Goal: Task Accomplishment & Management: Use online tool/utility

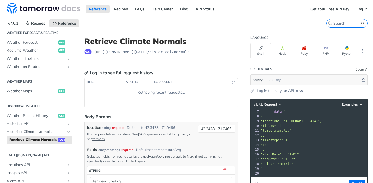
scroll to position [190, 0]
drag, startPoint x: 94, startPoint y: 51, endPoint x: 195, endPoint y: 52, distance: 101.1
click at [195, 52] on div "post https://api.tomorrow.io/v4 /historical/normals" at bounding box center [161, 51] width 154 height 5
copy span "https://api.tomorrow.io/v4 /historical/normals"
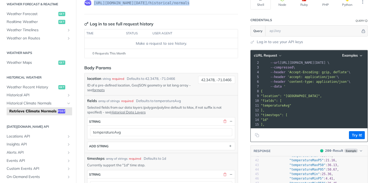
scroll to position [0, 0]
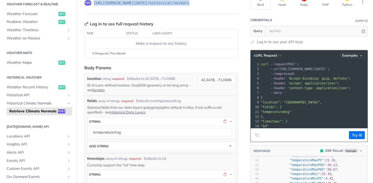
click at [359, 56] on icon "button" at bounding box center [361, 56] width 4 height 4
click at [352, 136] on button "Try It!" at bounding box center [357, 135] width 16 height 8
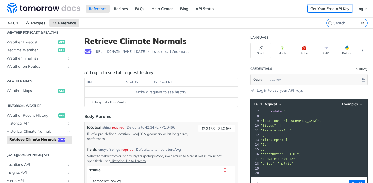
click at [324, 9] on link "Get Your Free API Key" at bounding box center [329, 9] width 45 height 8
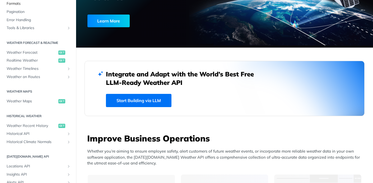
scroll to position [81, 0]
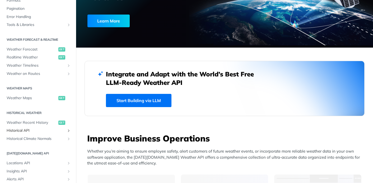
click at [25, 131] on span "Historical API" at bounding box center [36, 130] width 59 height 5
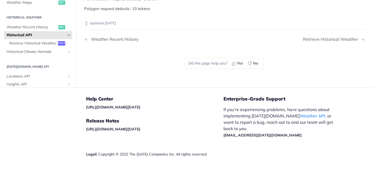
scroll to position [354, 0]
click at [24, 46] on span "Retrieve Historical Weather" at bounding box center [32, 42] width 47 height 5
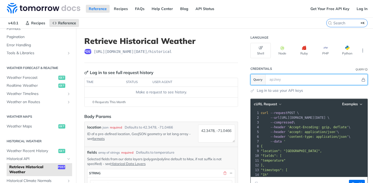
click at [266, 82] on input "text" at bounding box center [313, 79] width 94 height 11
paste input "0hcMvnaTysQiDKx2Sv8hQxsKzU27EWZC"
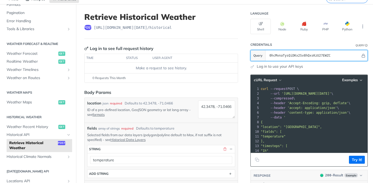
scroll to position [92, 0]
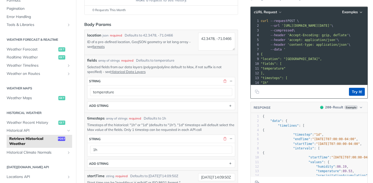
type input "0hcMvnaTysQiDKx2Sv8hQxsKzU27EWZC"
click at [350, 90] on button "Try It!" at bounding box center [357, 92] width 16 height 8
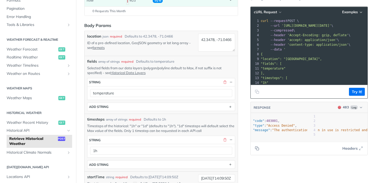
scroll to position [0, 0]
click at [354, 106] on span "Log" at bounding box center [354, 107] width 8 height 4
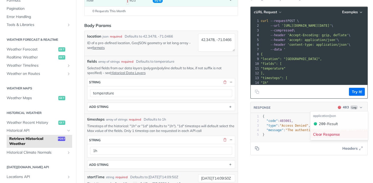
click at [330, 133] on div "Clear Response" at bounding box center [339, 134] width 58 height 8
